Goal: Transaction & Acquisition: Subscribe to service/newsletter

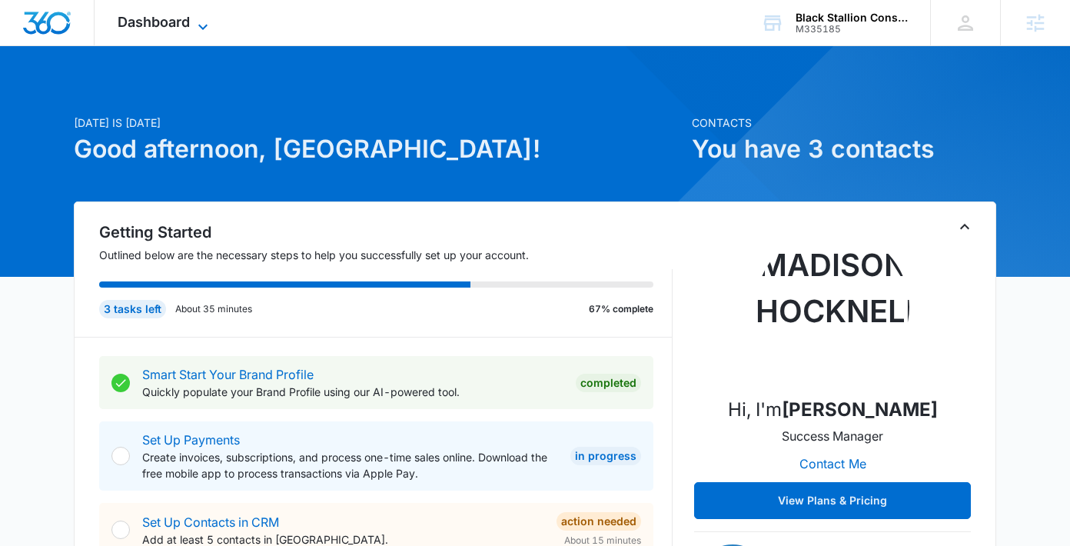
click at [132, 28] on span "Dashboard" at bounding box center [154, 22] width 72 height 16
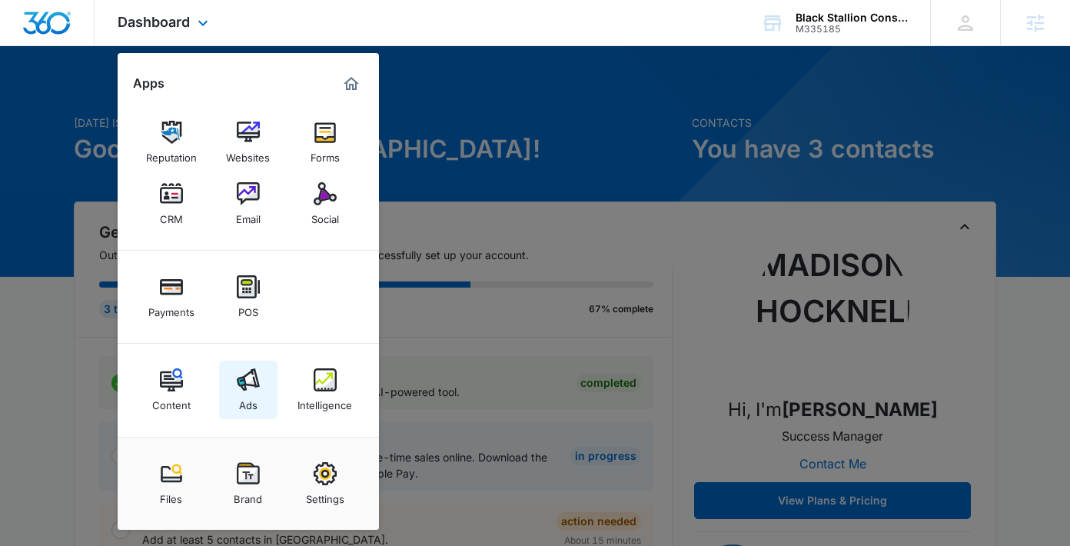
click at [235, 384] on link "Ads" at bounding box center [248, 390] width 58 height 58
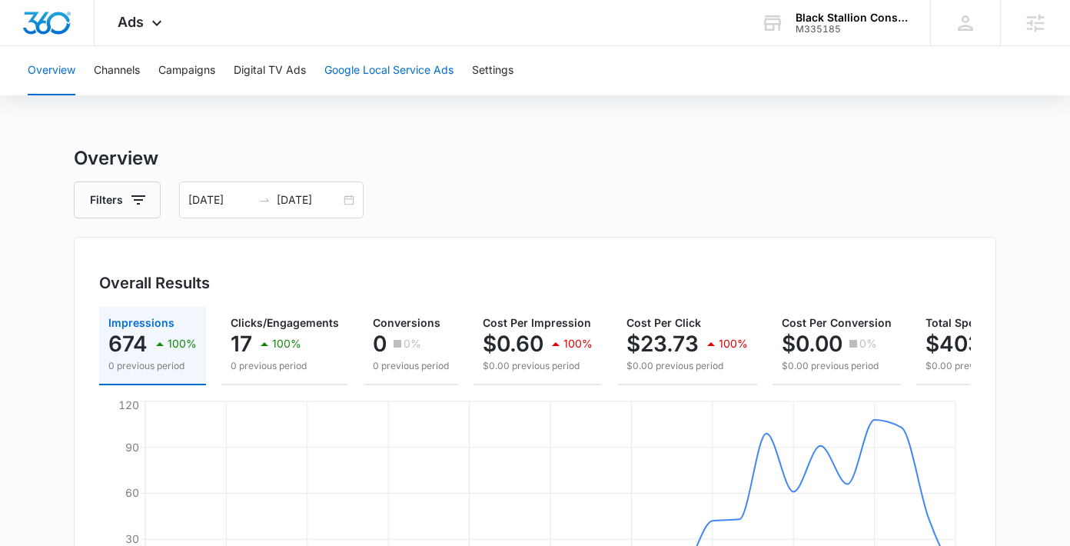
click at [361, 78] on button "Google Local Service Ads" at bounding box center [389, 70] width 129 height 49
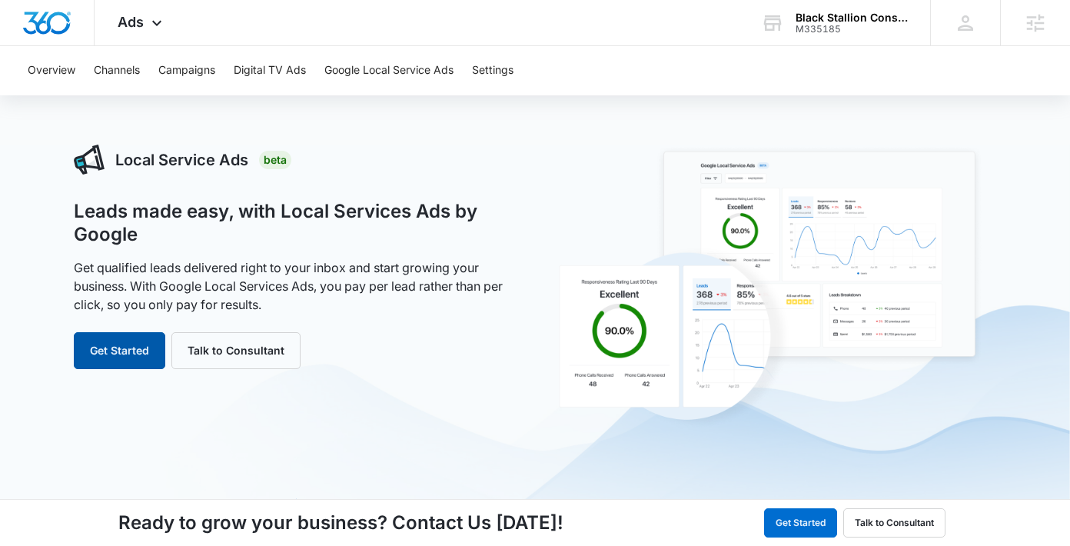
click at [109, 352] on button "Get Started" at bounding box center [120, 350] width 92 height 37
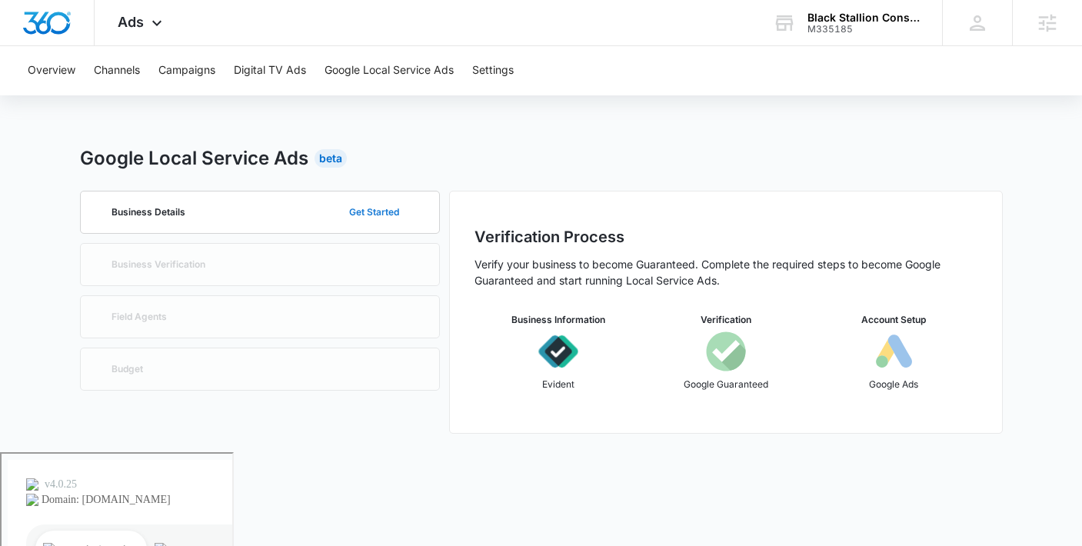
click at [386, 210] on button "Get Started" at bounding box center [374, 212] width 81 height 37
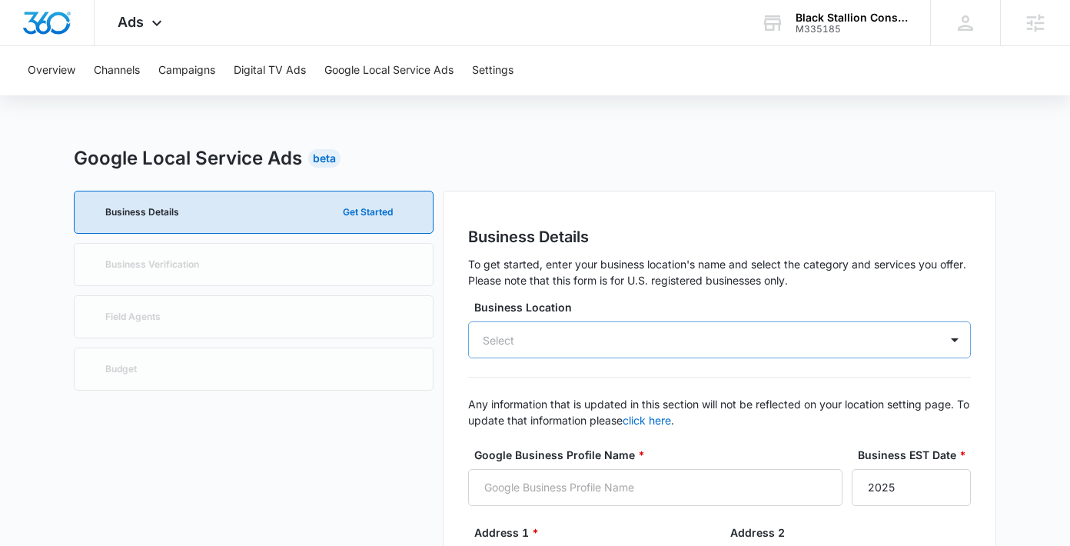
click at [485, 340] on div "Select" at bounding box center [499, 340] width 32 height 16
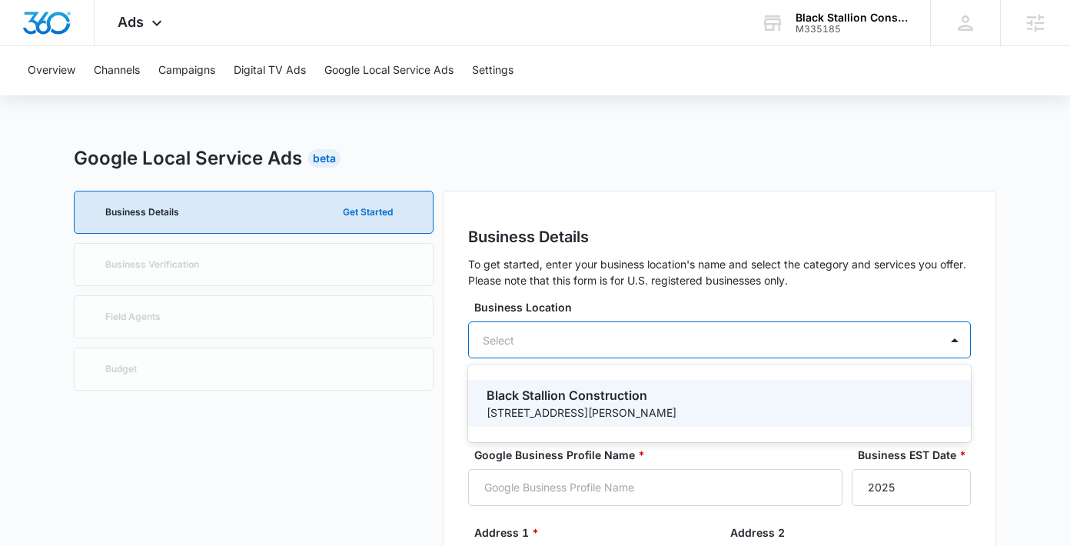
click at [541, 399] on p "Black Stallion Construction" at bounding box center [718, 395] width 463 height 18
type input "Black Stallion Construction"
type input "244 S Conrad Rd"
type input "Bozeman"
type input "59718"
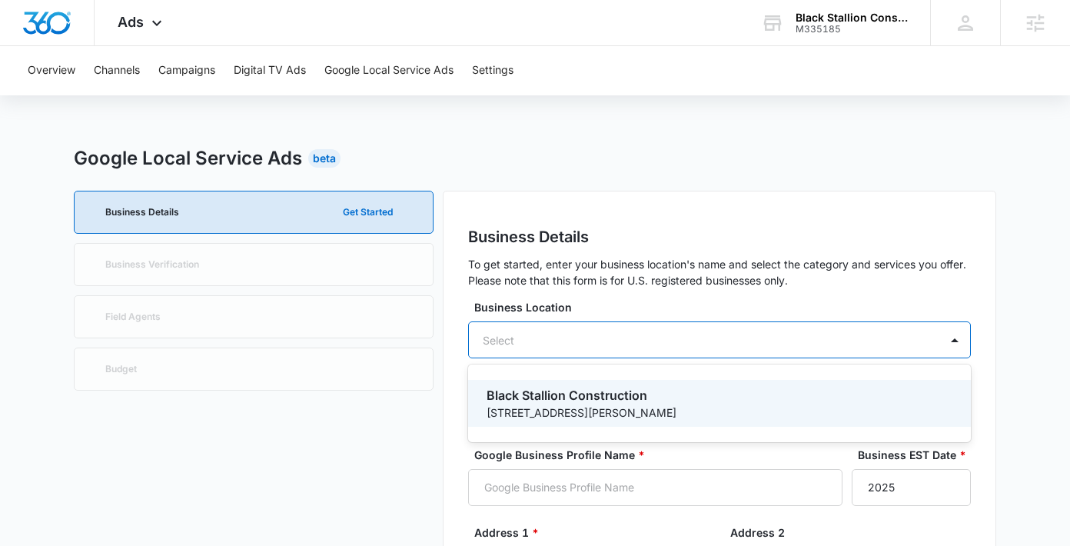
type input "6026895931"
type input "https://blackstallionbuilders.com/"
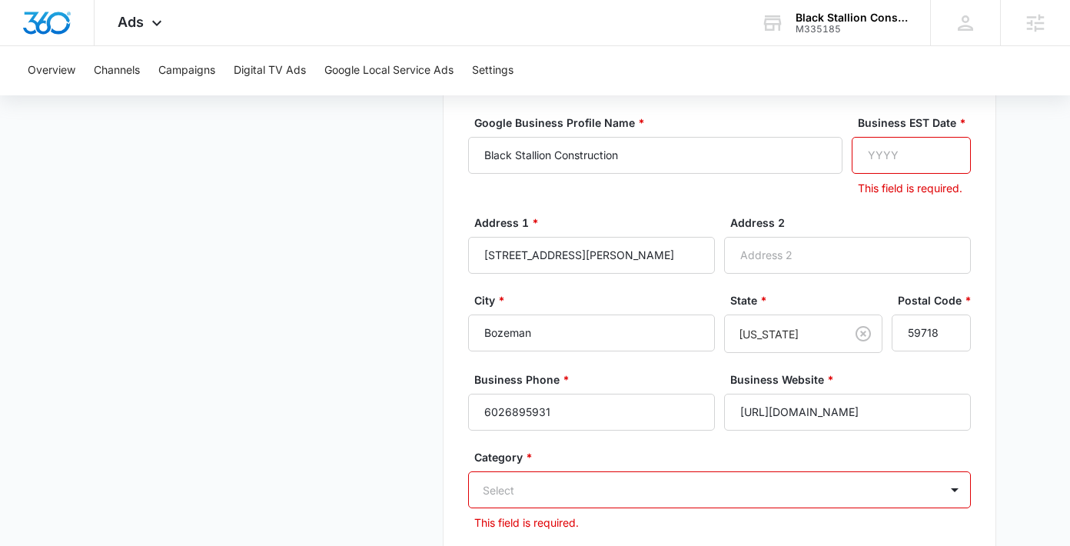
scroll to position [354, 0]
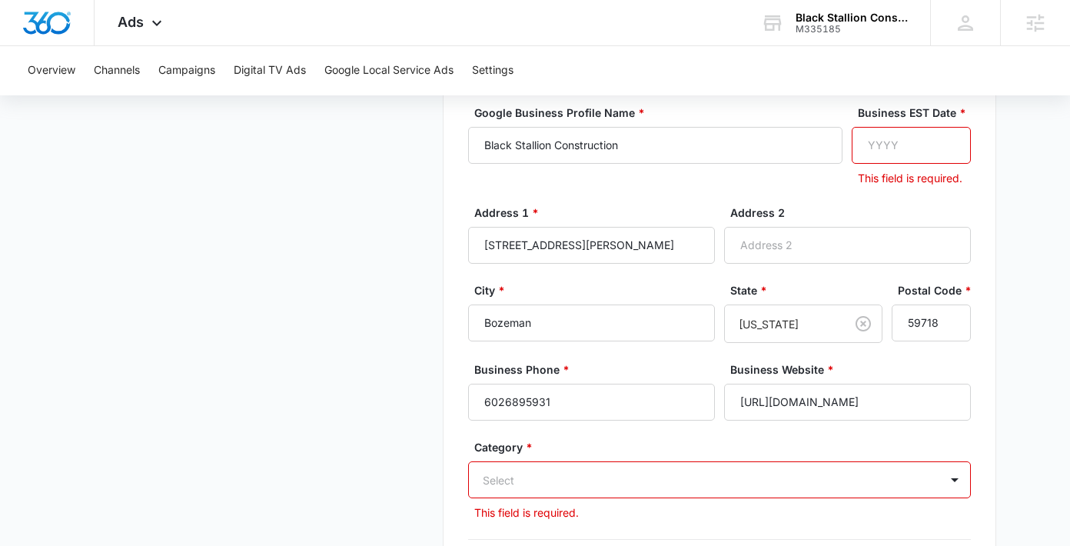
click at [541, 481] on div "Select" at bounding box center [719, 479] width 503 height 37
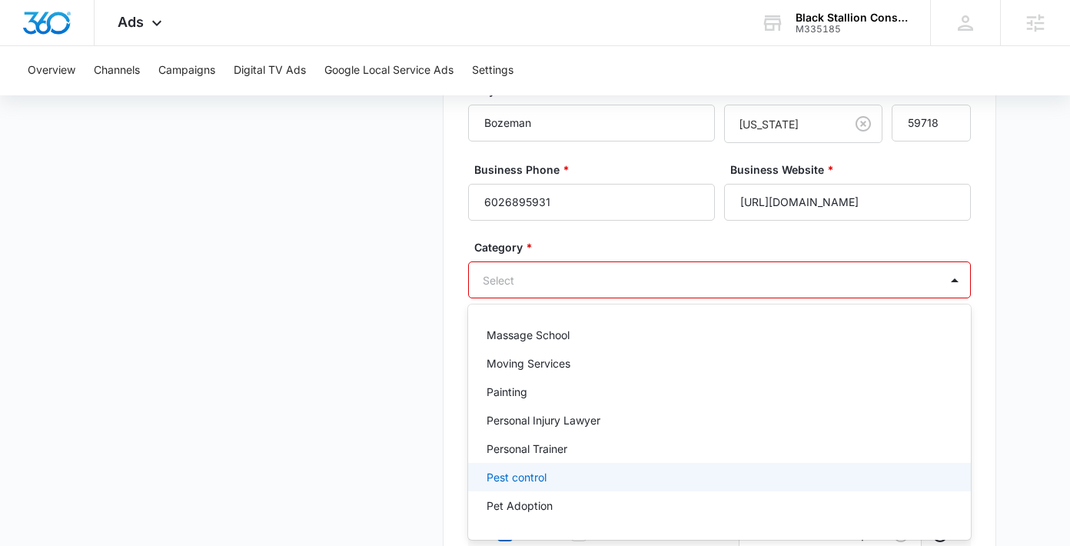
scroll to position [1279, 0]
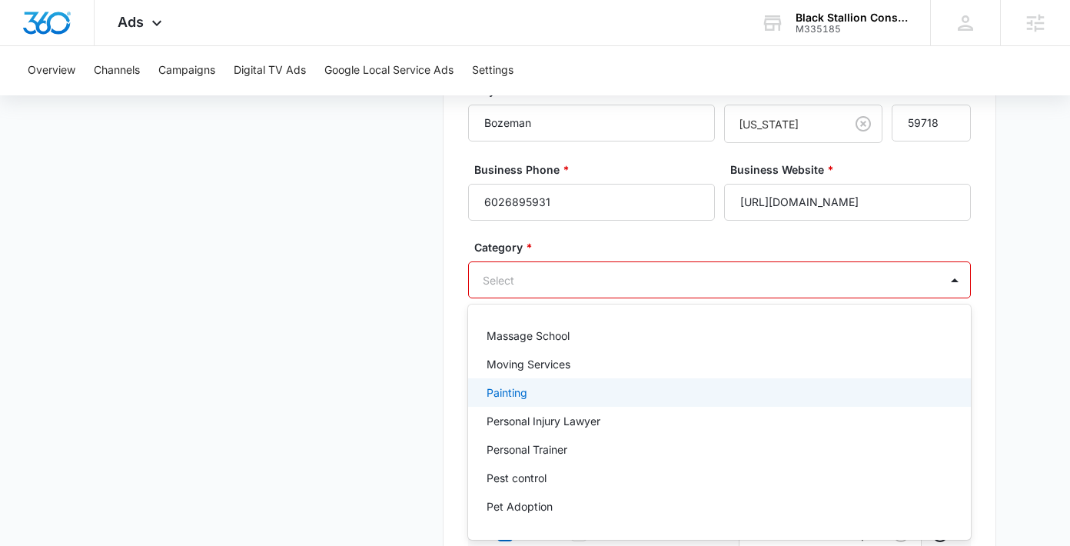
click at [621, 398] on div "Painting" at bounding box center [718, 392] width 463 height 16
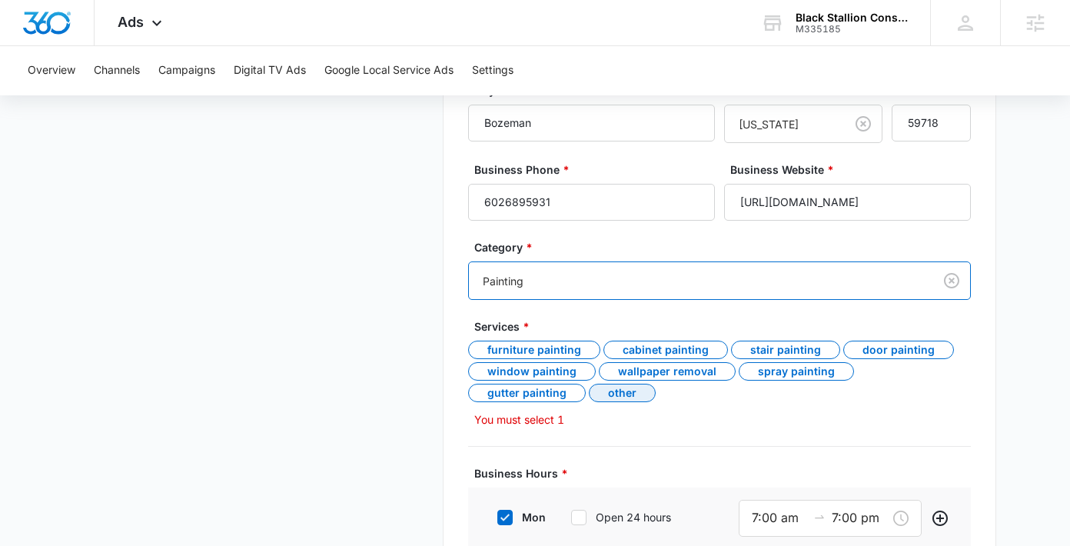
click at [589, 389] on div "Other" at bounding box center [622, 393] width 67 height 18
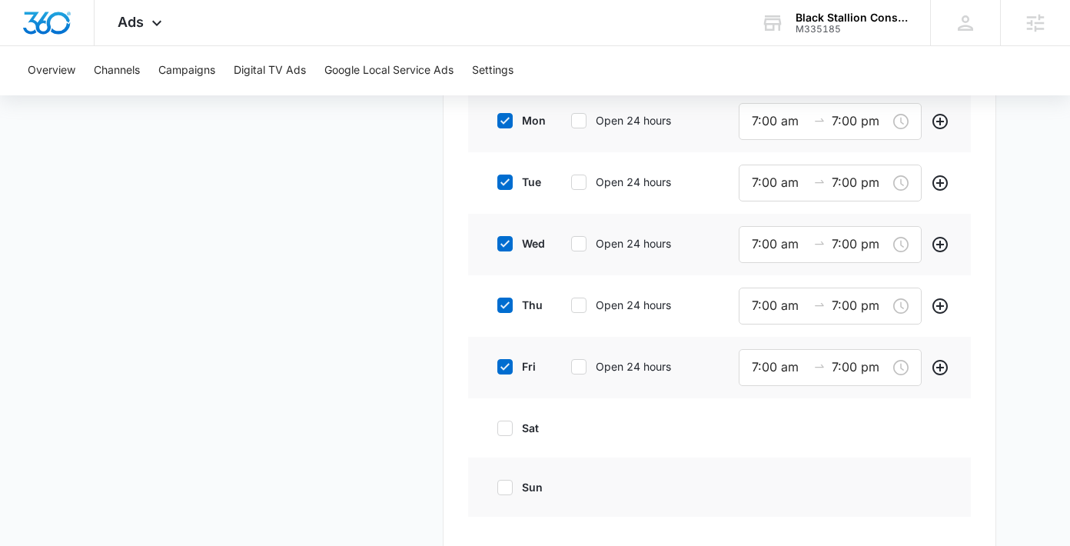
scroll to position [854, 0]
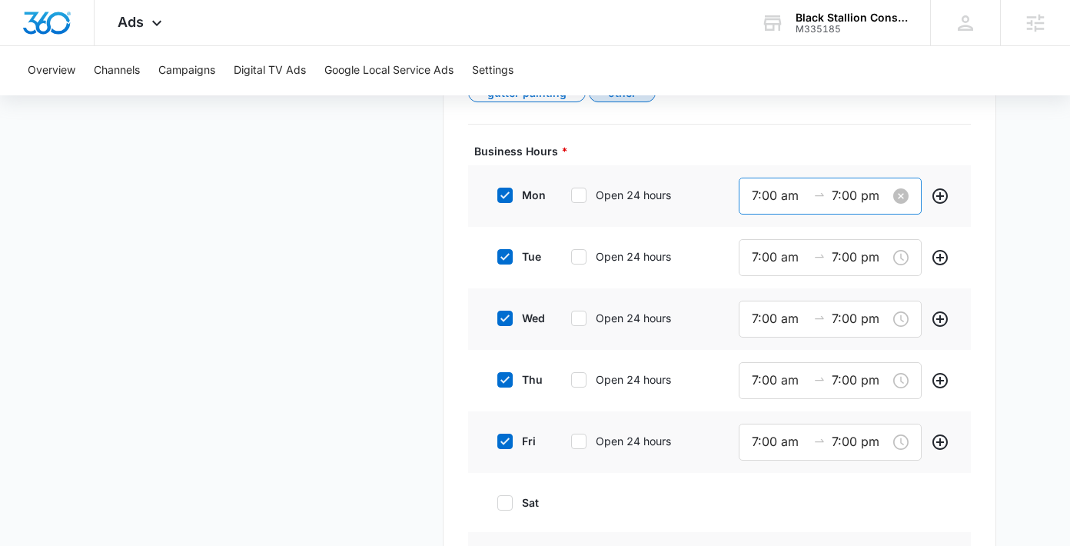
click at [860, 192] on input "7:00 pm" at bounding box center [859, 195] width 55 height 19
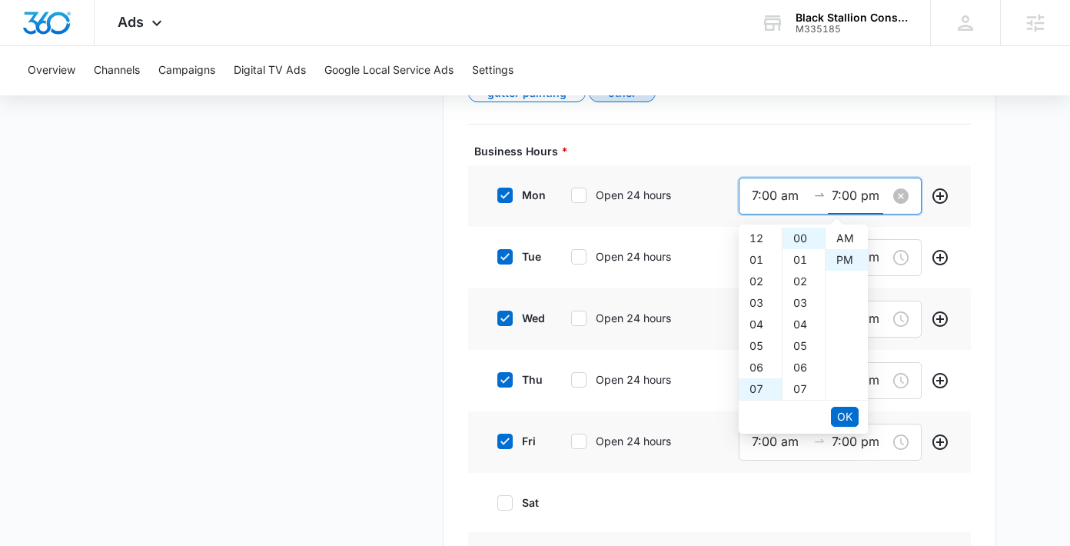
scroll to position [22, 0]
click at [799, 349] on div "05" at bounding box center [804, 346] width 42 height 22
click at [798, 241] on div "00" at bounding box center [804, 238] width 42 height 22
type input "7:00 pm"
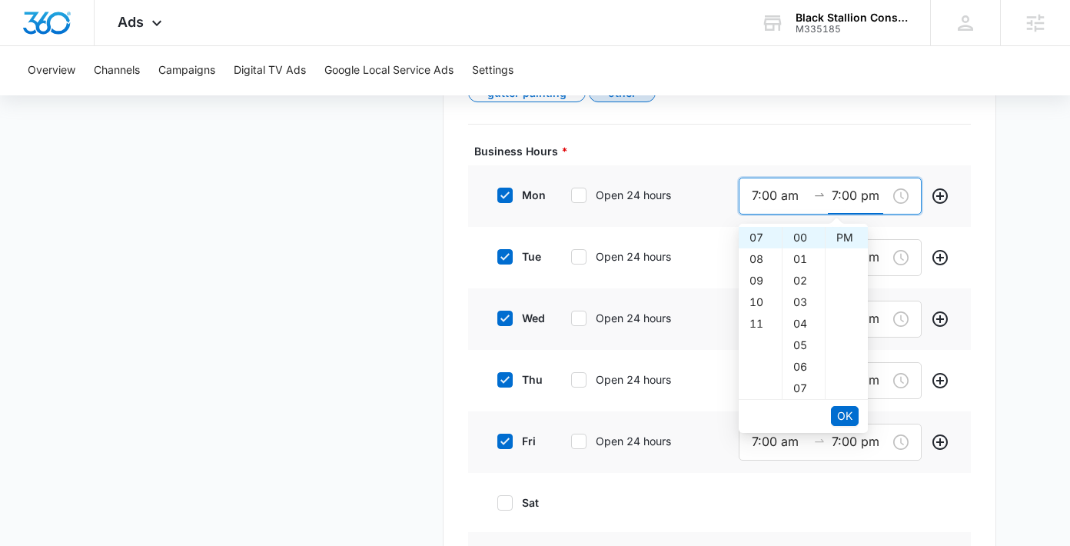
click at [967, 231] on div "tue Open 24 hours 7:00 am 7:00 pm" at bounding box center [719, 258] width 503 height 62
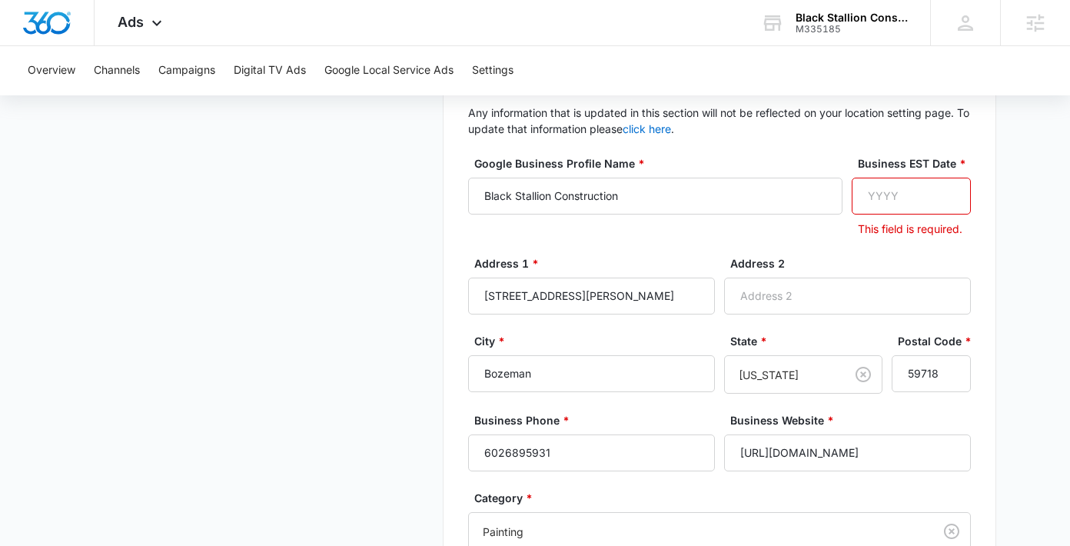
scroll to position [302, 0]
click at [914, 195] on input "Business EST Date *" at bounding box center [911, 196] width 119 height 37
type input "2024"
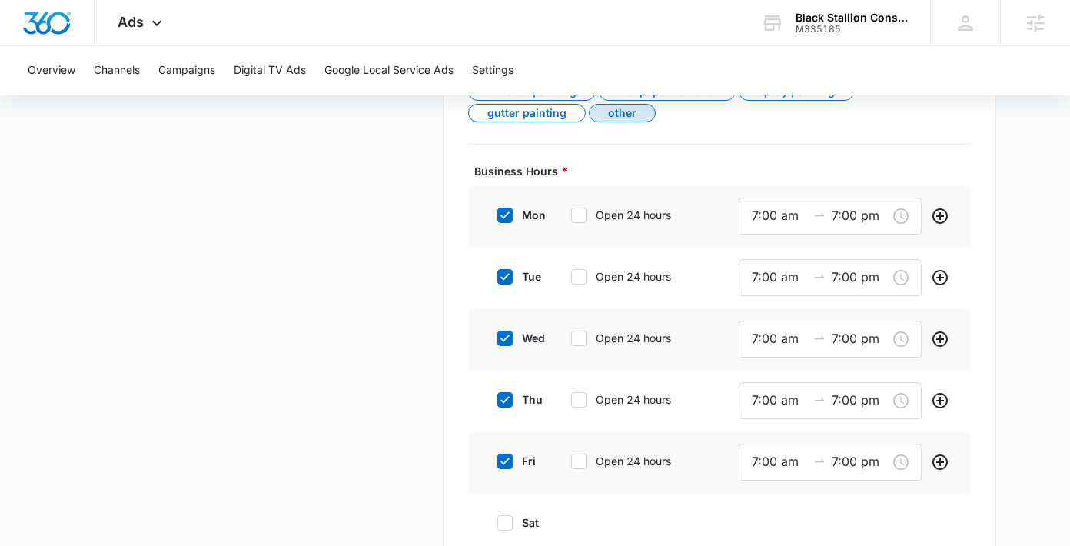
scroll to position [976, 0]
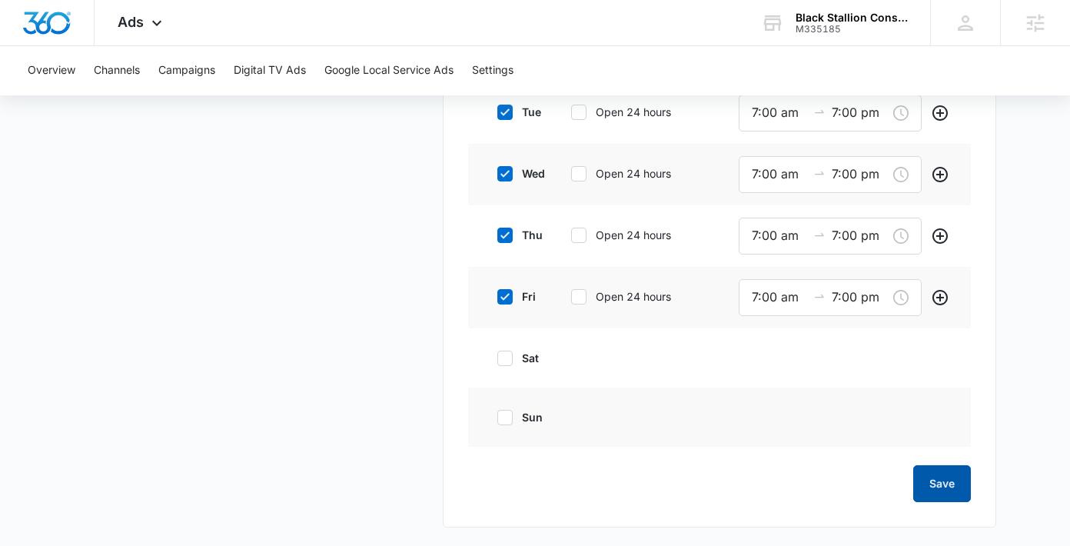
click at [937, 484] on button "Save" at bounding box center [943, 483] width 58 height 37
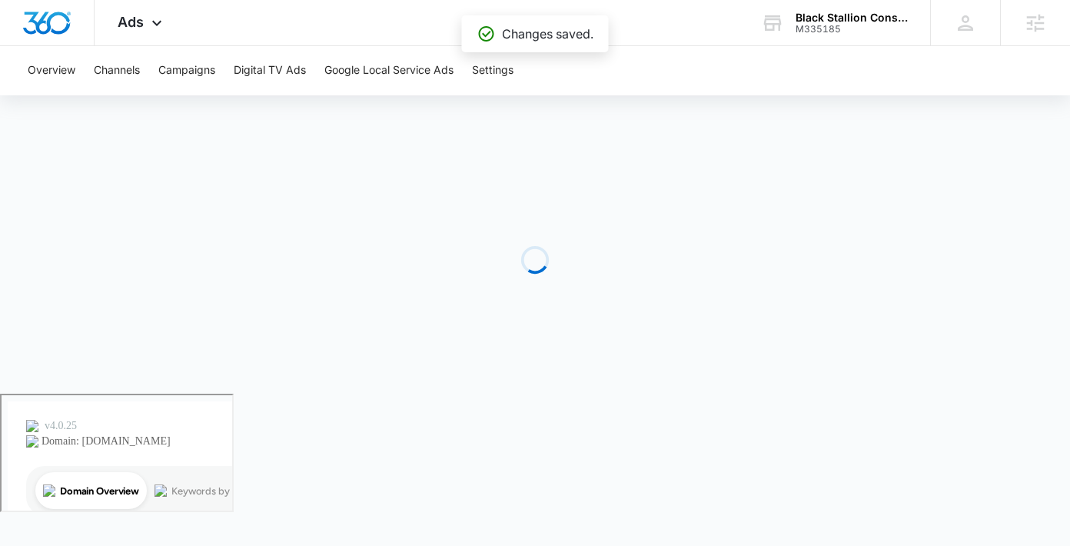
scroll to position [0, 0]
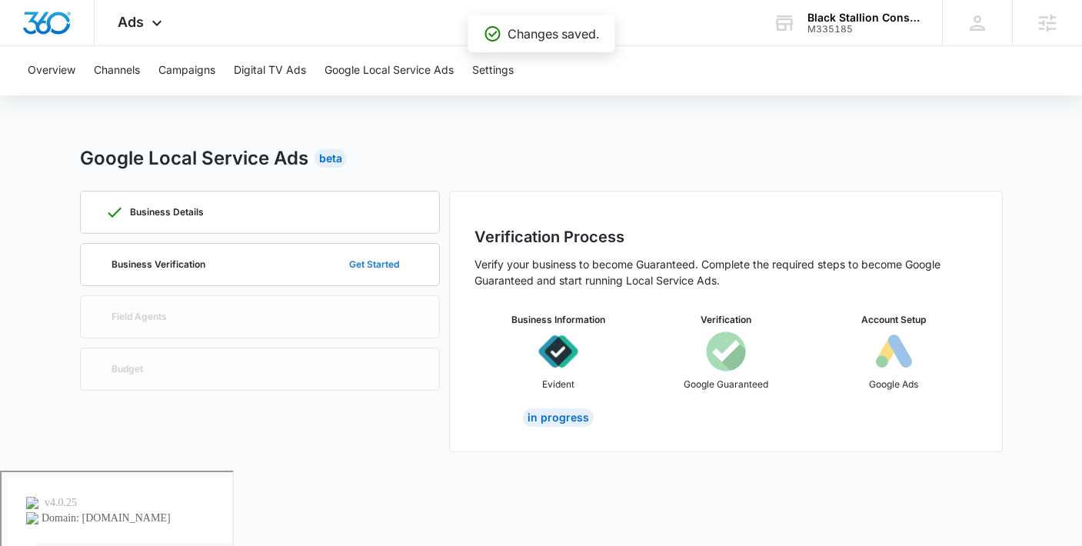
click at [348, 265] on button "Get Started" at bounding box center [374, 264] width 81 height 37
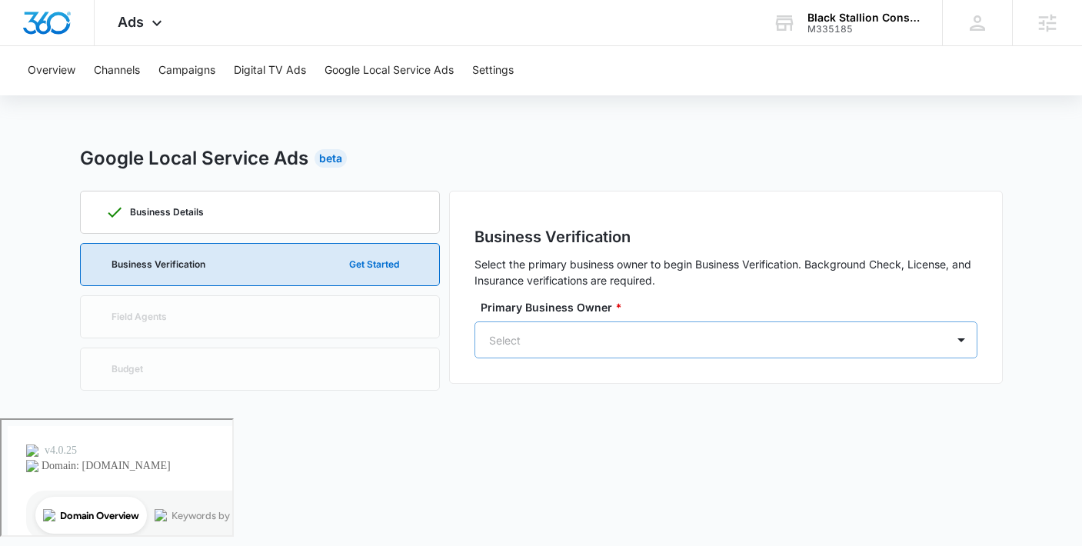
click at [548, 338] on div at bounding box center [707, 340] width 437 height 19
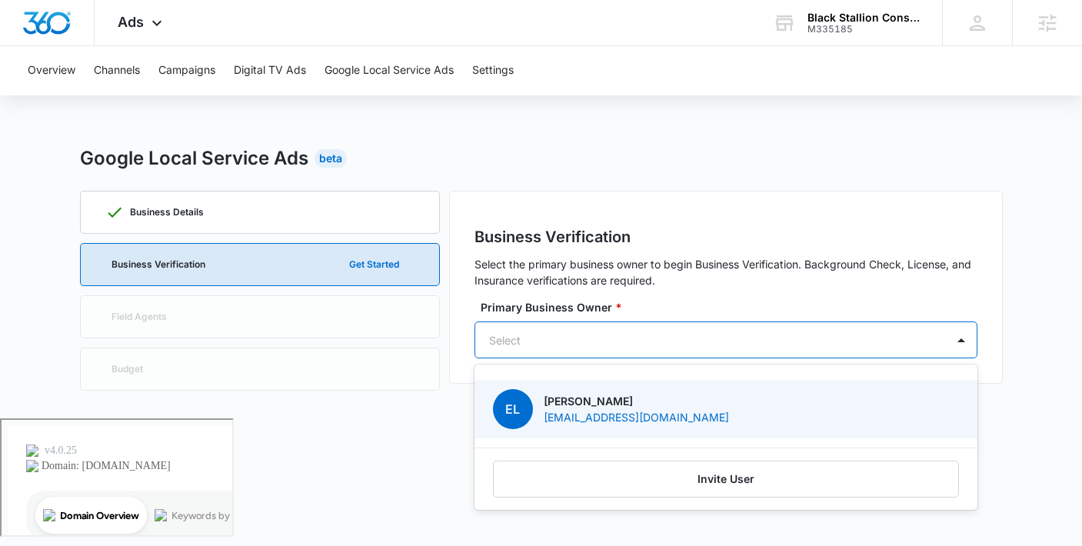
click at [564, 411] on p "zekylebaron@yahoo.com" at bounding box center [636, 417] width 185 height 16
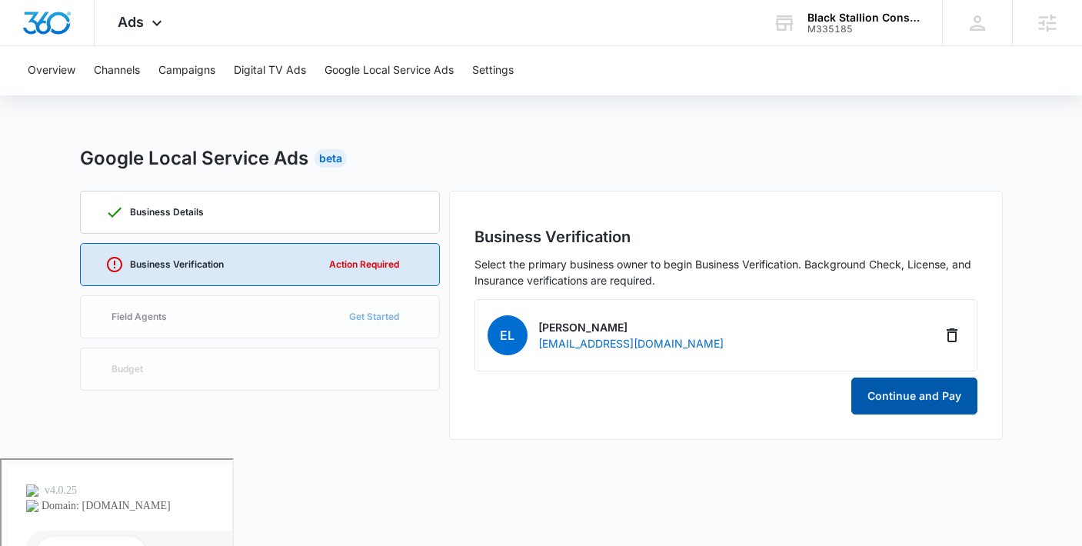
click at [900, 395] on button "Continue and Pay" at bounding box center [914, 396] width 126 height 37
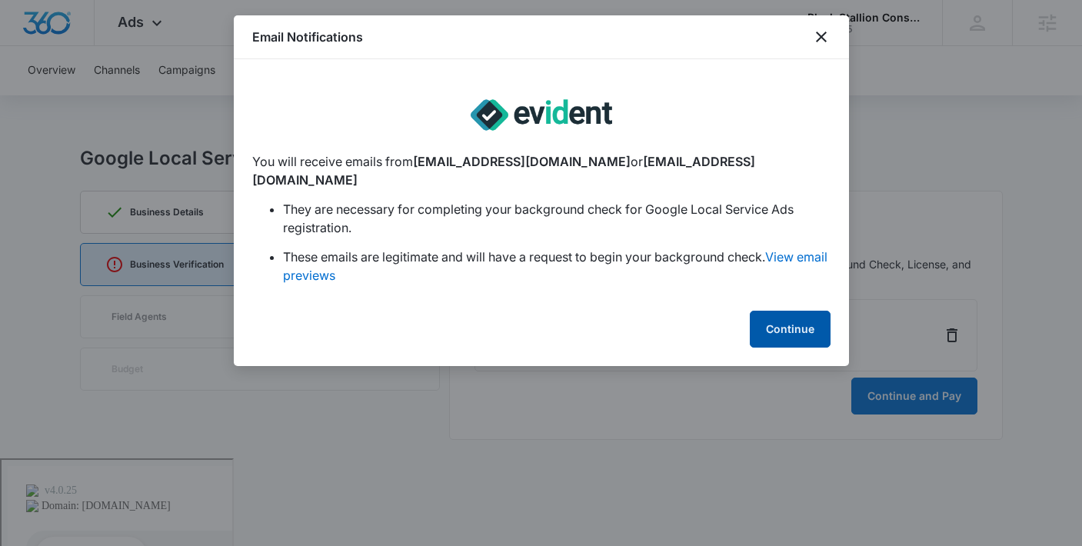
click at [759, 314] on button "Continue" at bounding box center [790, 329] width 81 height 37
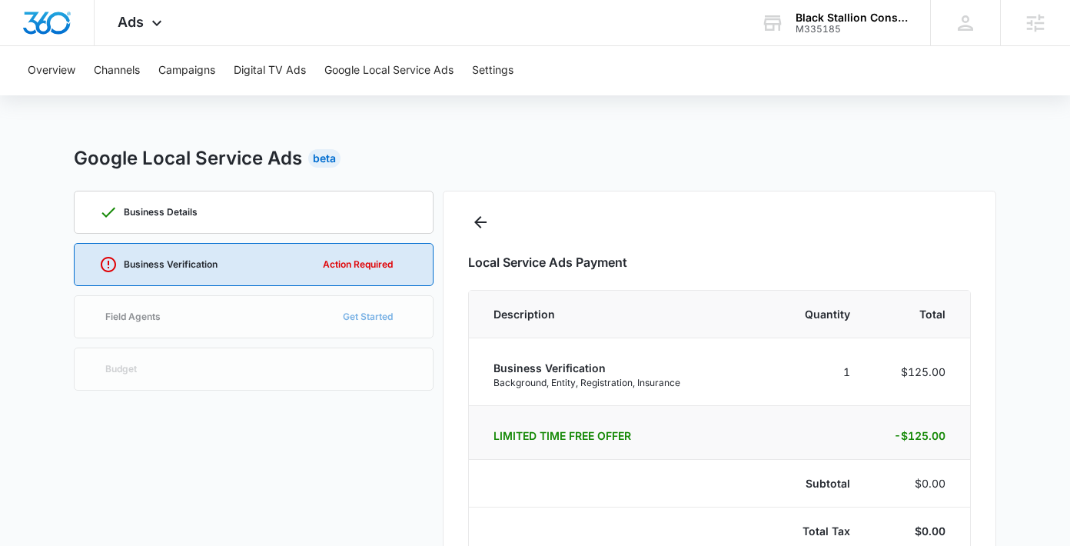
select select "pm_1RnQTSA4n8RTgNjUf9YusOeV"
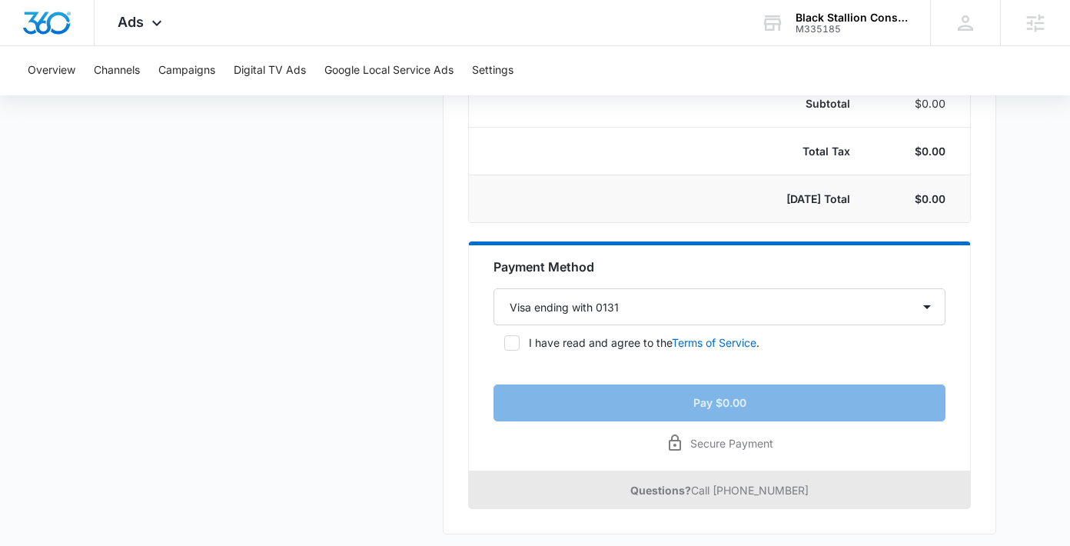
scroll to position [378, 0]
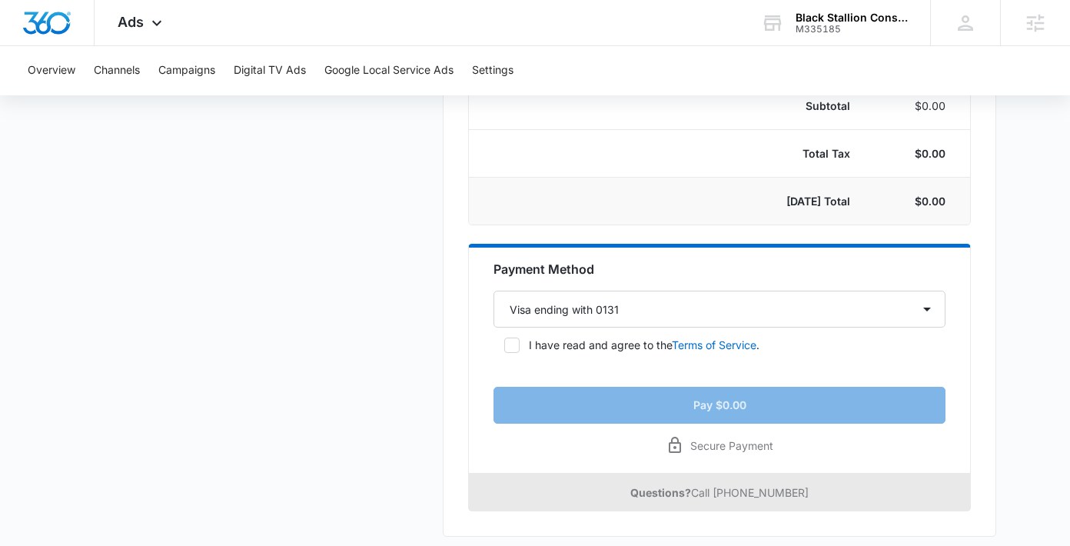
click at [499, 351] on label "I have read and agree to the Terms of Service ." at bounding box center [720, 345] width 452 height 16
click at [499, 351] on input "I have read and agree to the Terms of Service ." at bounding box center [499, 345] width 11 height 11
checkbox input "true"
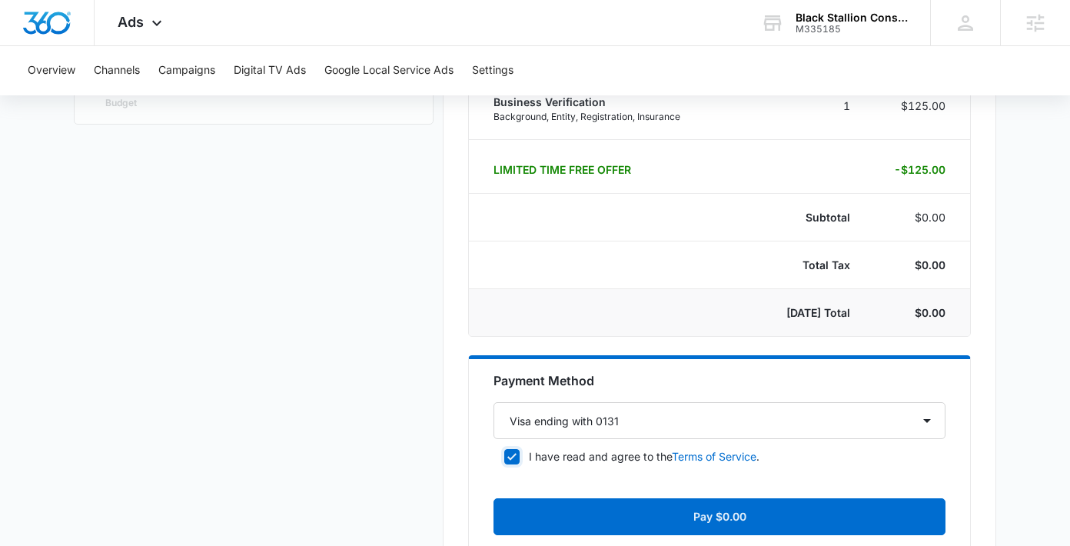
scroll to position [267, 0]
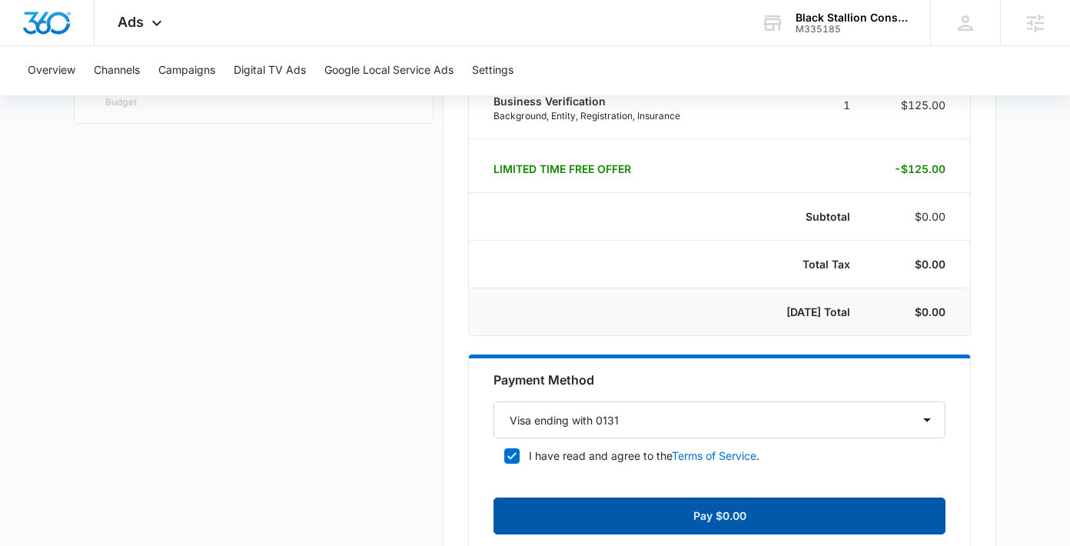
click at [520, 511] on button "Pay $0.00" at bounding box center [720, 516] width 452 height 37
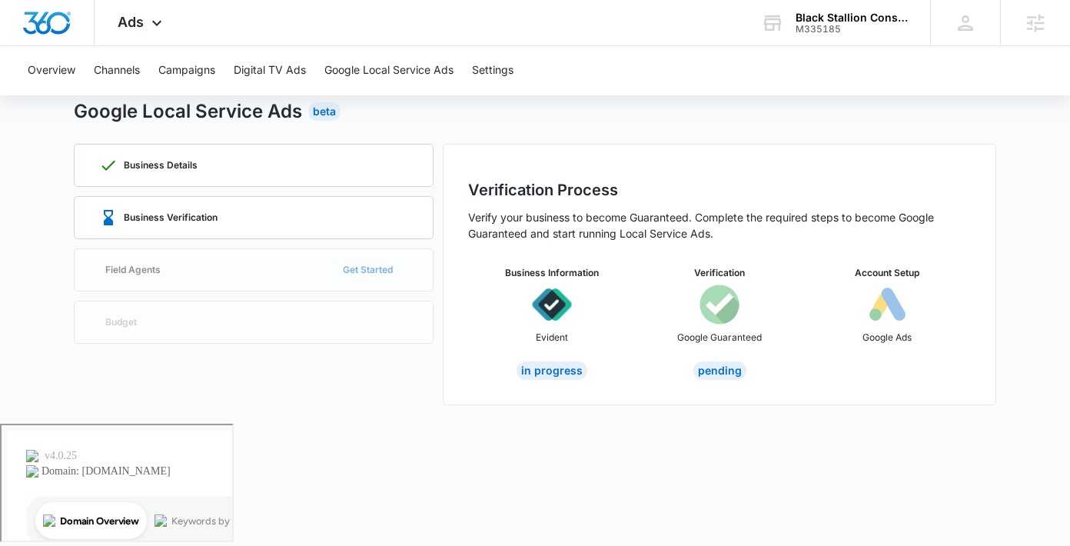
scroll to position [0, 0]
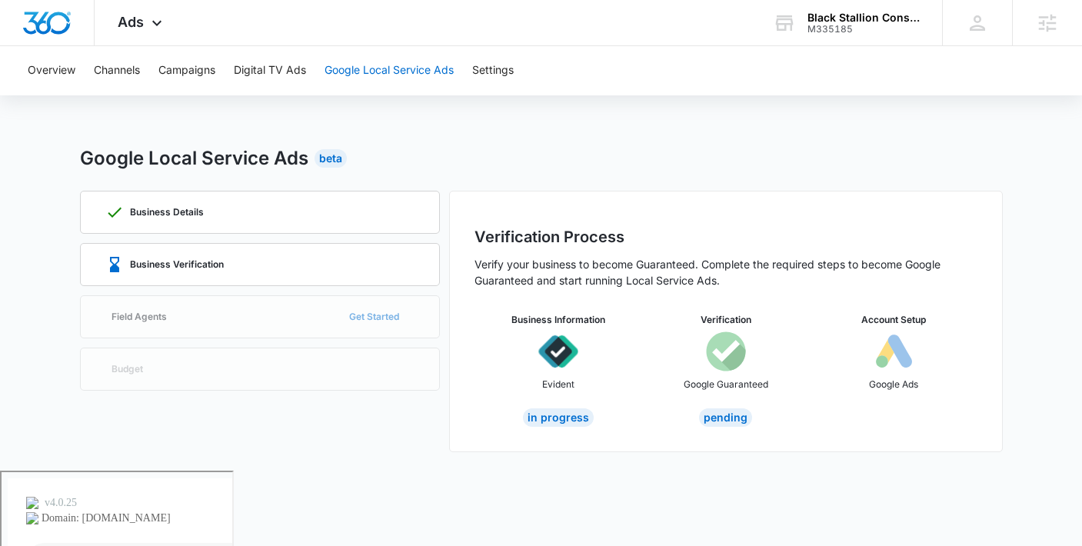
click at [394, 75] on button "Google Local Service Ads" at bounding box center [389, 70] width 129 height 49
click at [37, 58] on button "Overview" at bounding box center [52, 70] width 48 height 49
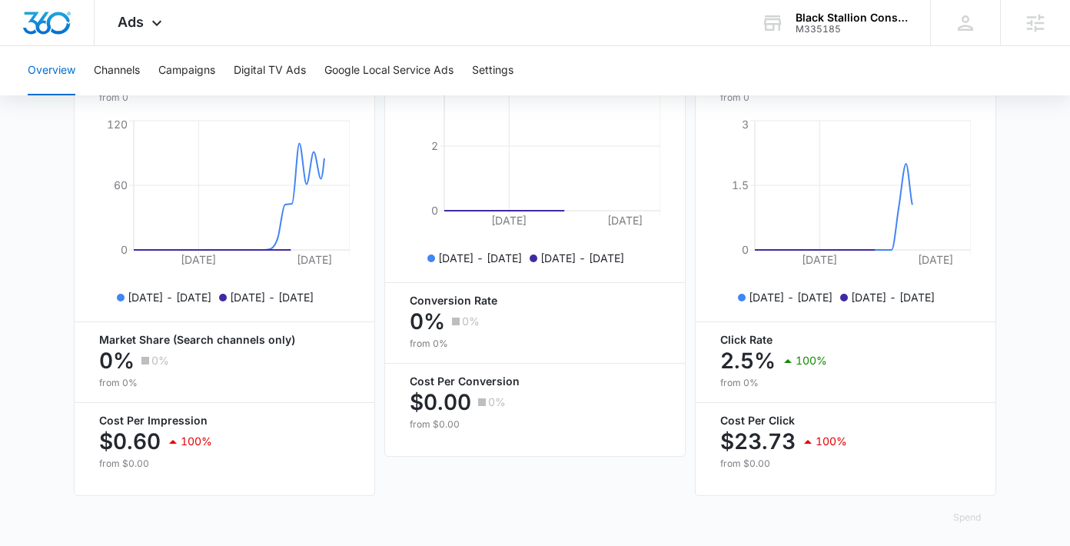
scroll to position [714, 0]
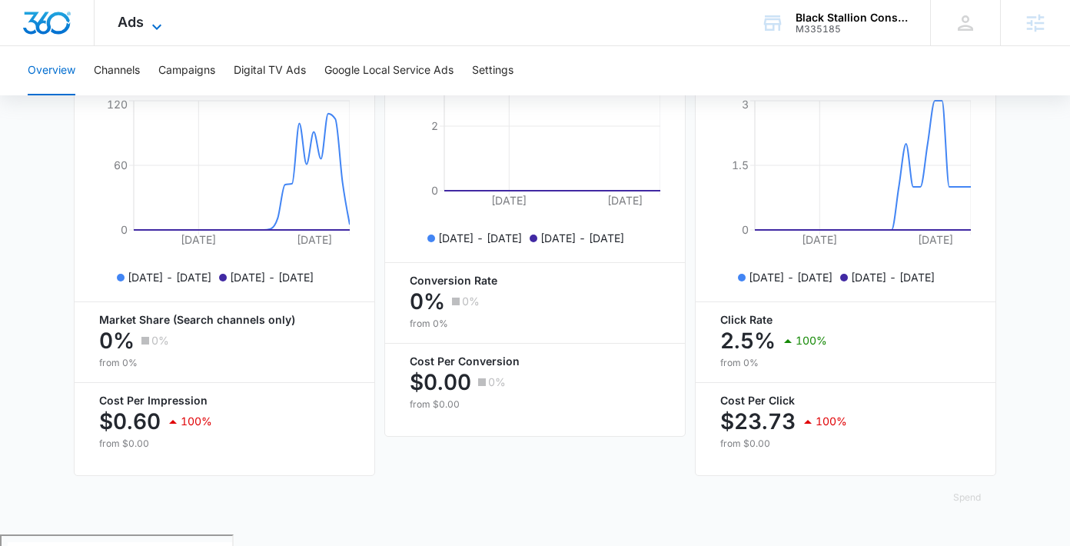
click at [148, 19] on icon at bounding box center [157, 27] width 18 height 18
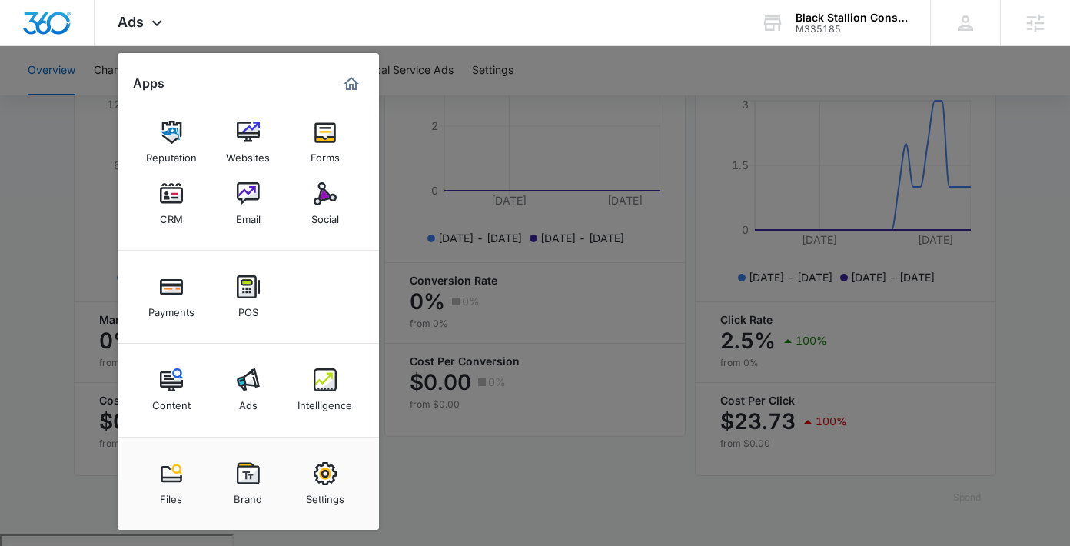
click at [85, 158] on div at bounding box center [535, 273] width 1070 height 546
